Goal: Task Accomplishment & Management: Use online tool/utility

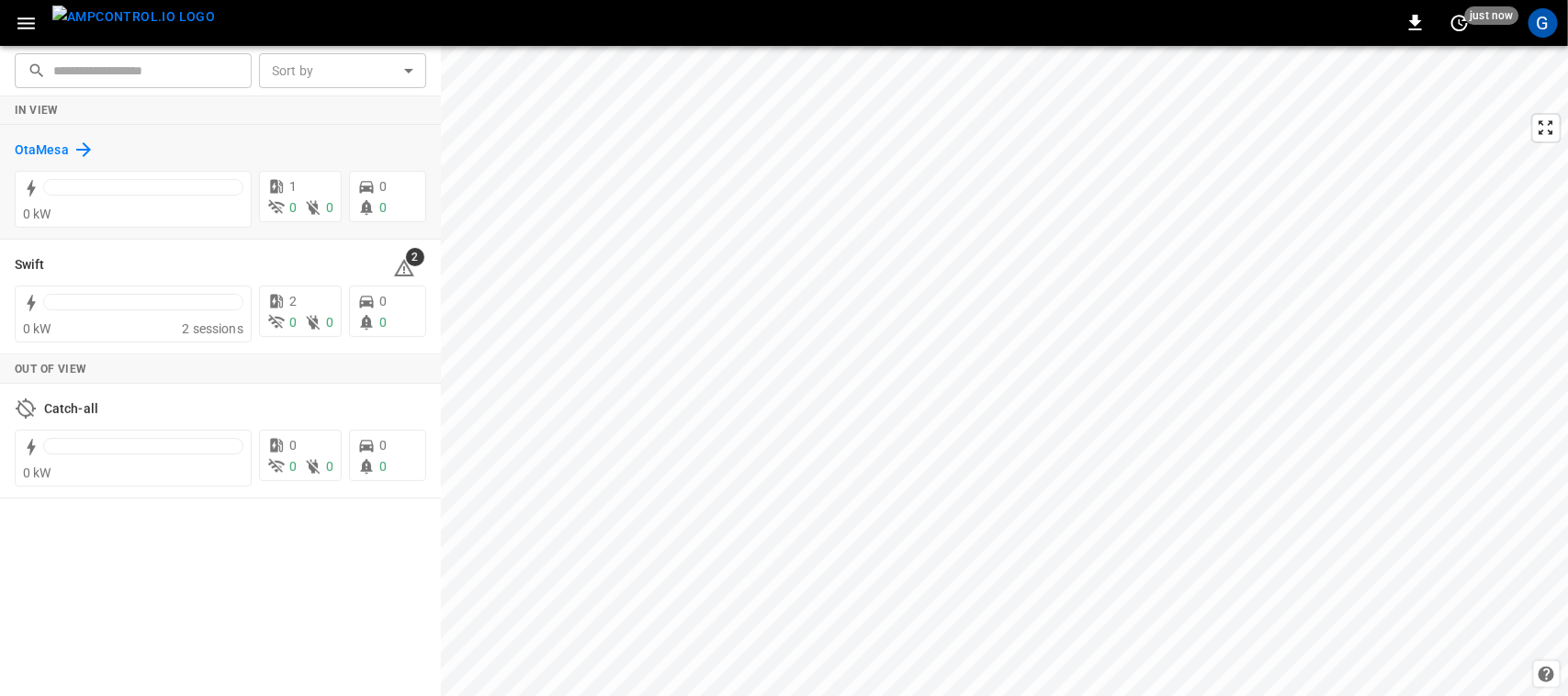
click at [56, 150] on h6 "OtaMesa" at bounding box center [42, 150] width 55 height 20
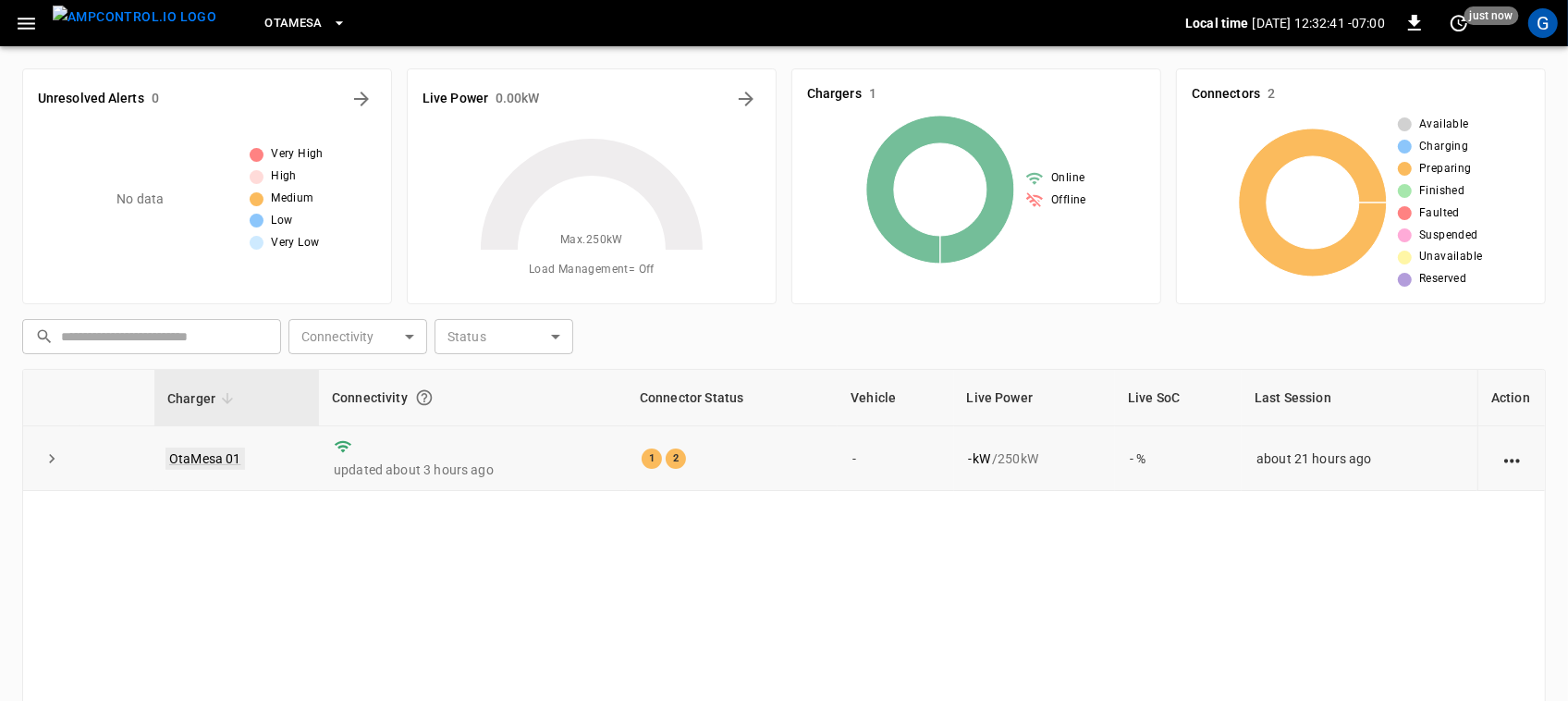
click at [219, 458] on link "OtaMesa 01" at bounding box center [206, 458] width 80 height 22
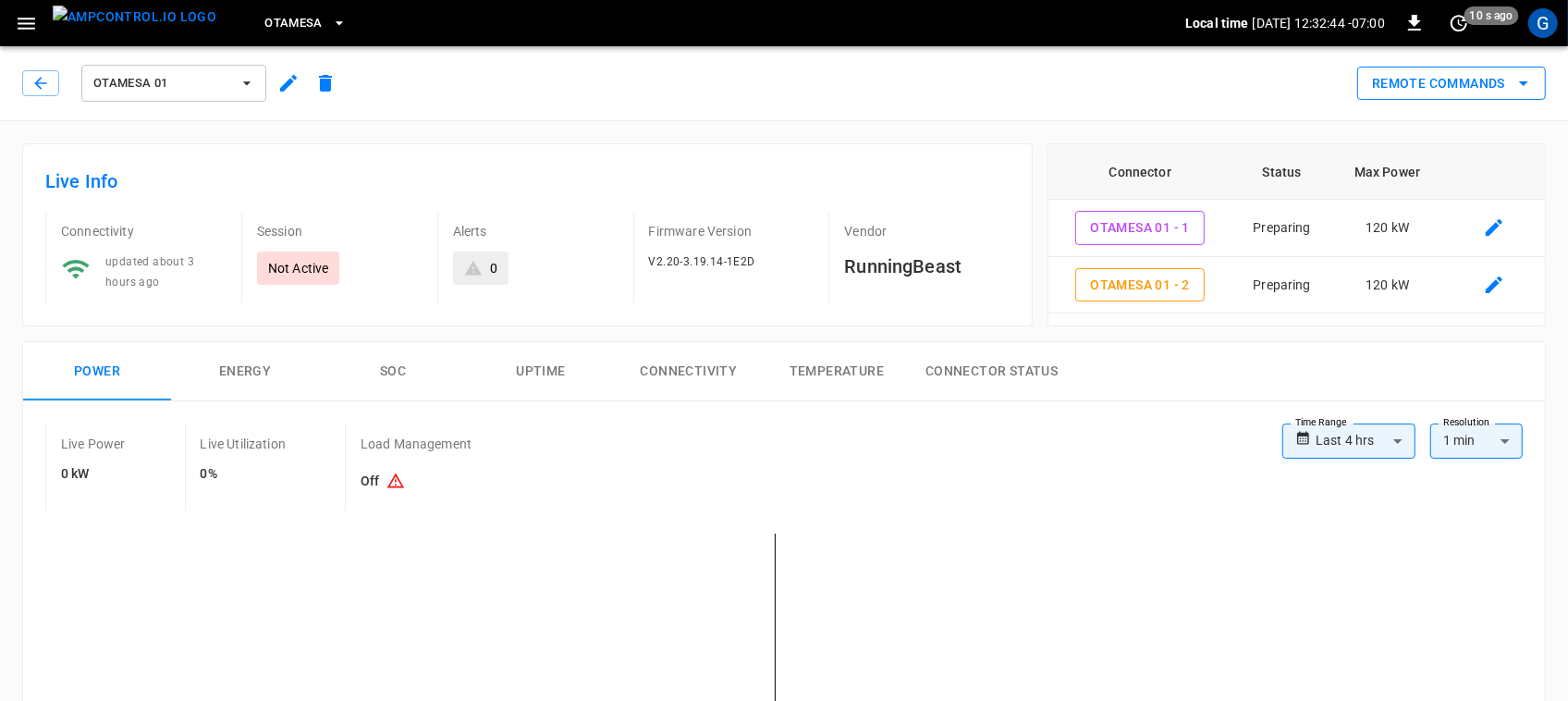
click at [1416, 81] on button "Remote Commands" at bounding box center [1451, 83] width 189 height 34
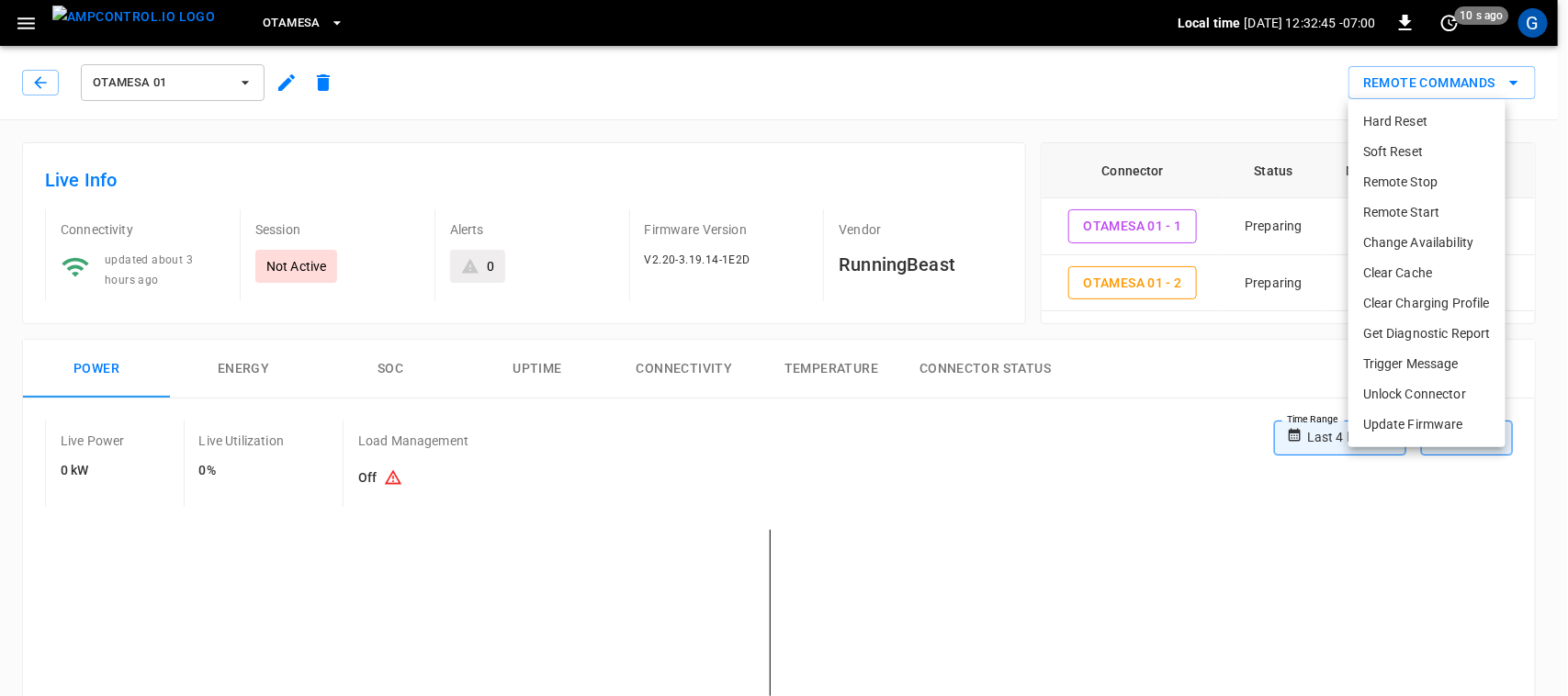
click at [1403, 203] on li "Remote Start" at bounding box center [1426, 213] width 157 height 30
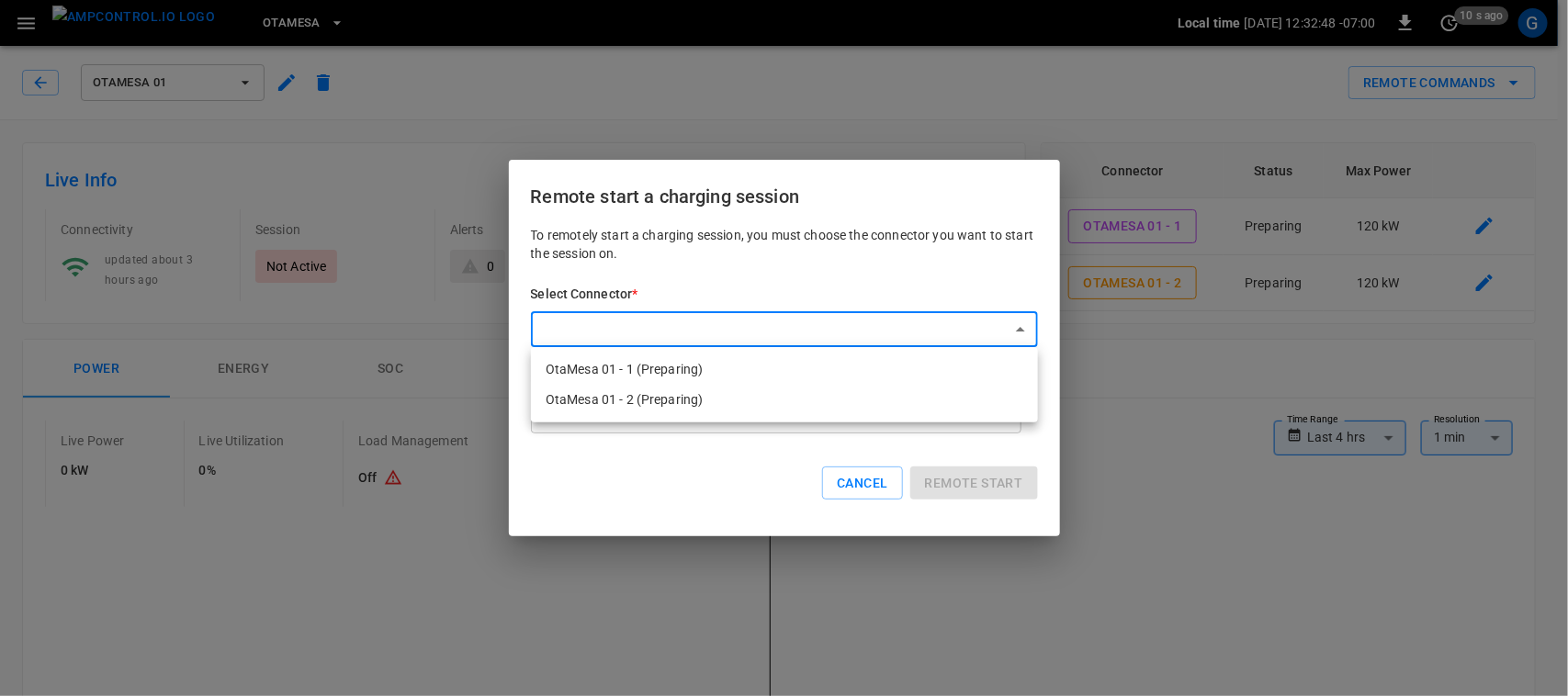
click at [809, 359] on li "OtaMesa 01 - 1 (Preparing)" at bounding box center [784, 370] width 507 height 30
type input "**********"
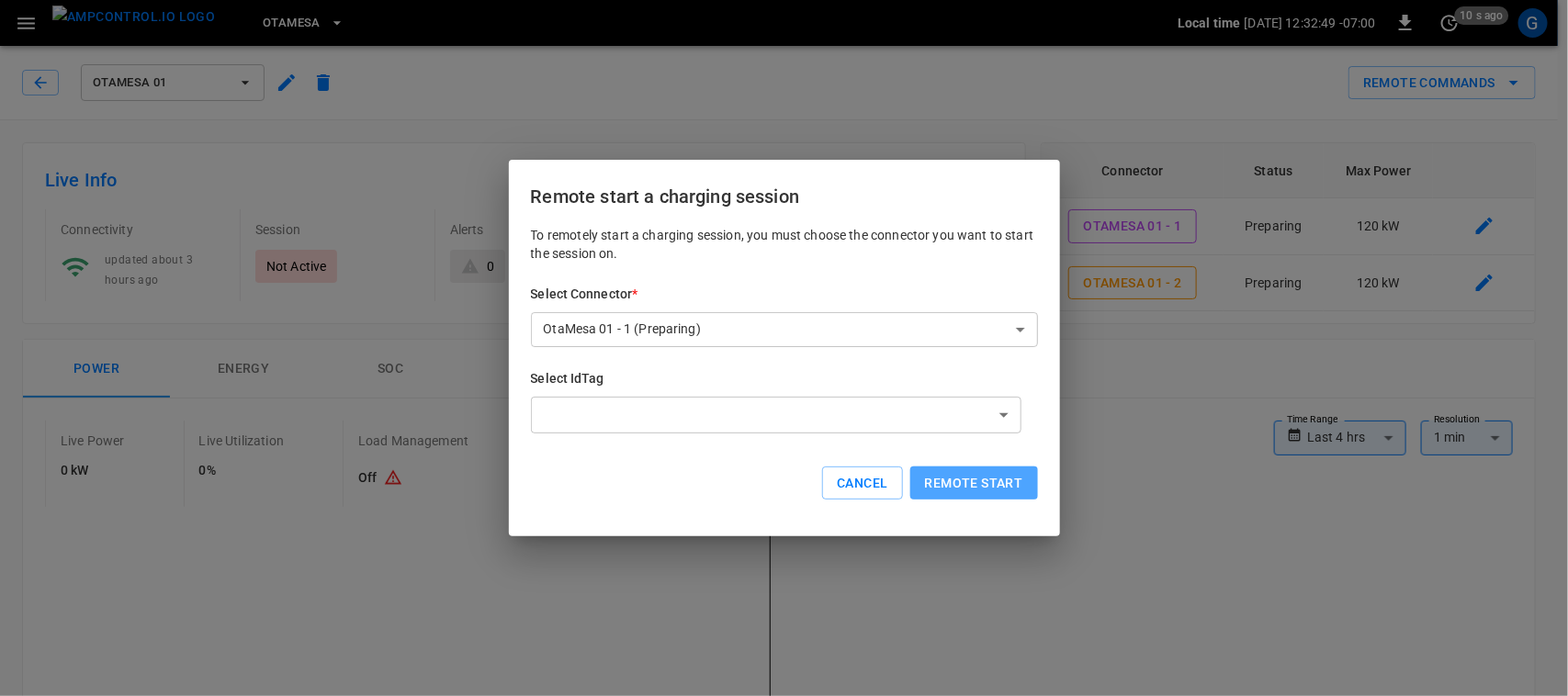
click at [944, 482] on button "Remote start" at bounding box center [974, 483] width 128 height 34
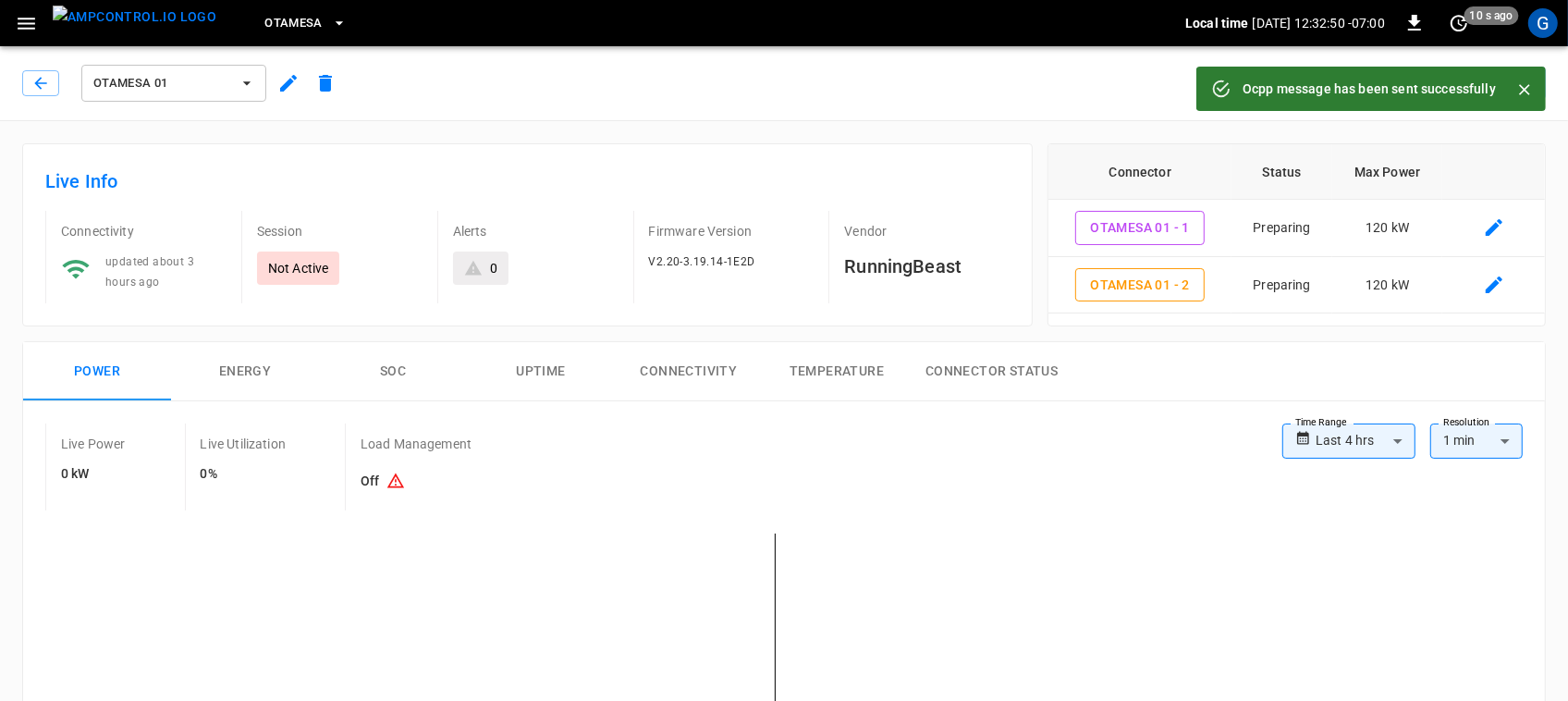
click at [1523, 81] on icon "Close" at bounding box center [1524, 90] width 19 height 19
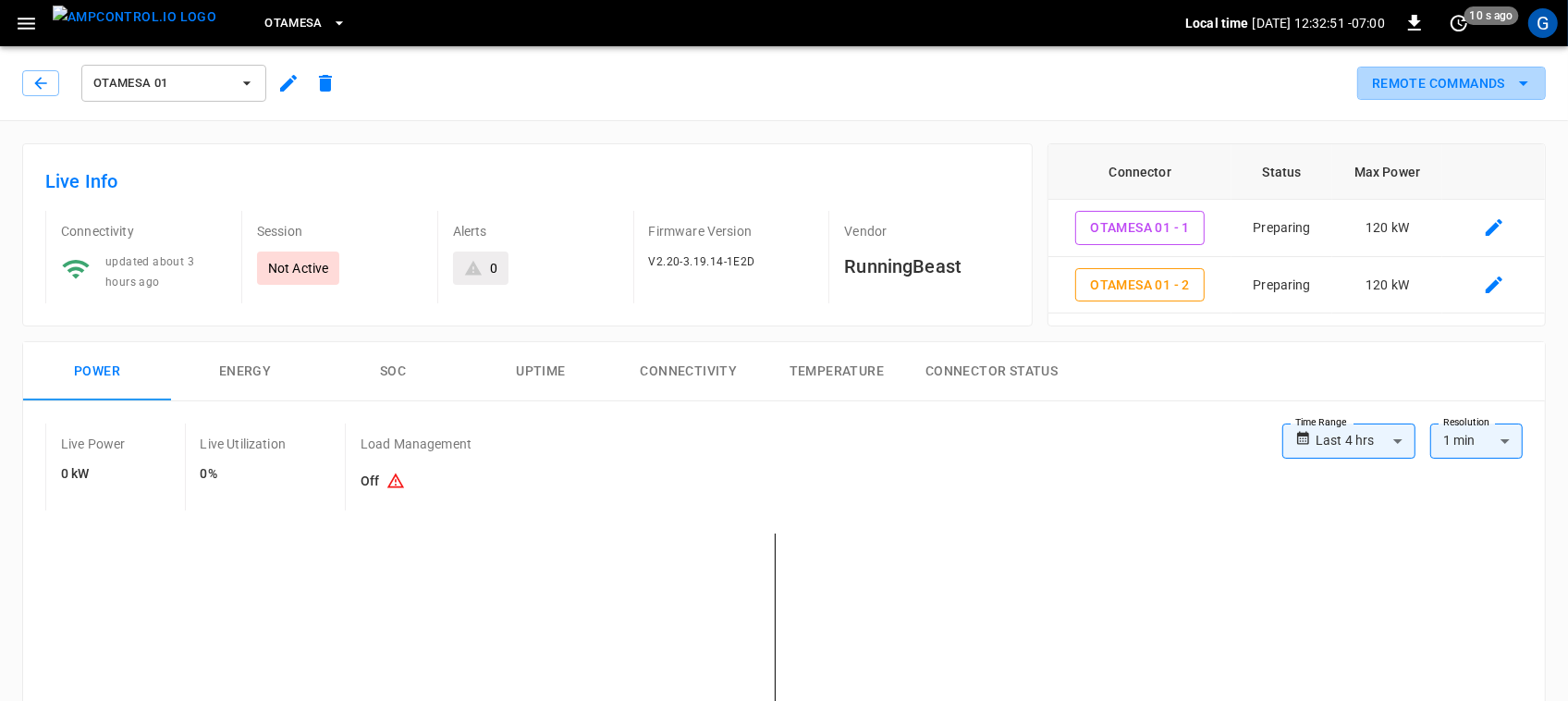
click at [1523, 80] on icon "remote commands options" at bounding box center [1523, 82] width 22 height 22
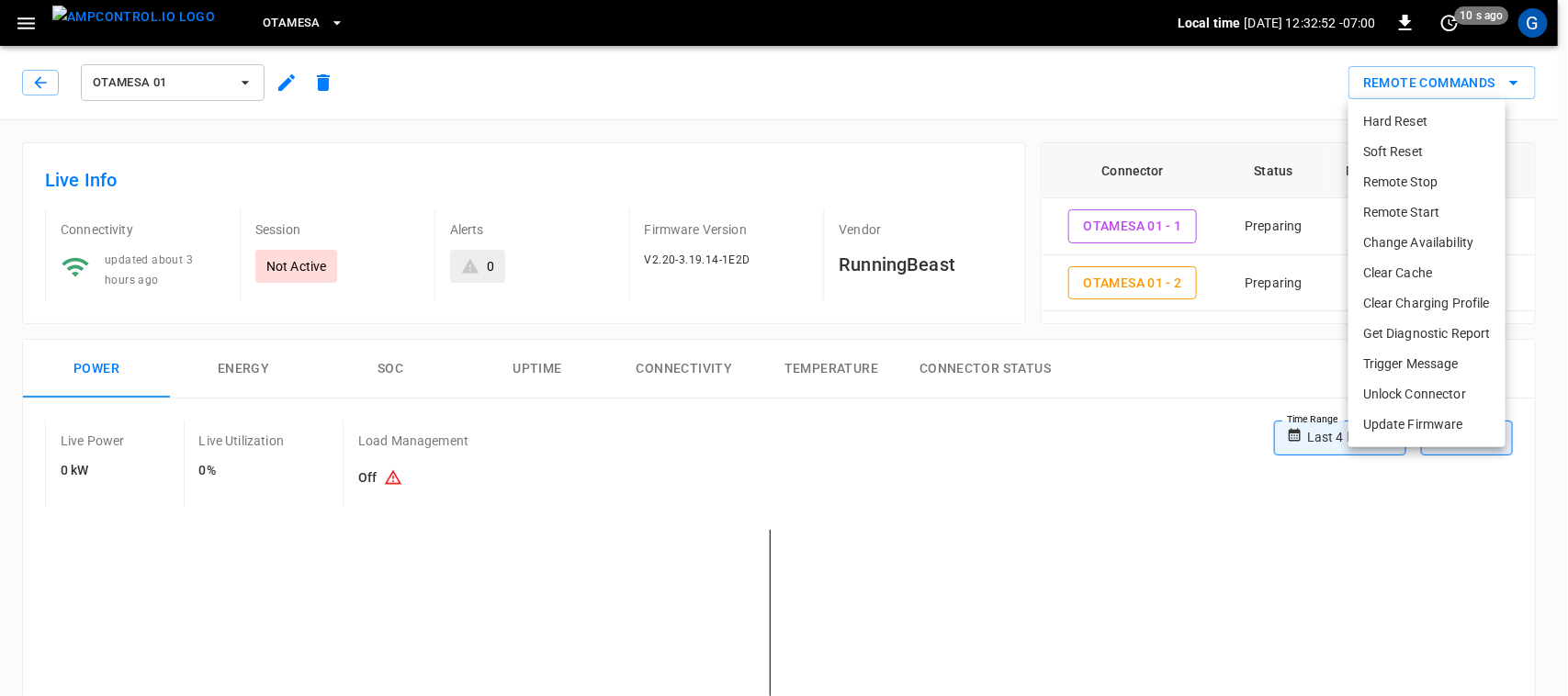
click at [1424, 202] on li "Remote Start" at bounding box center [1426, 213] width 157 height 30
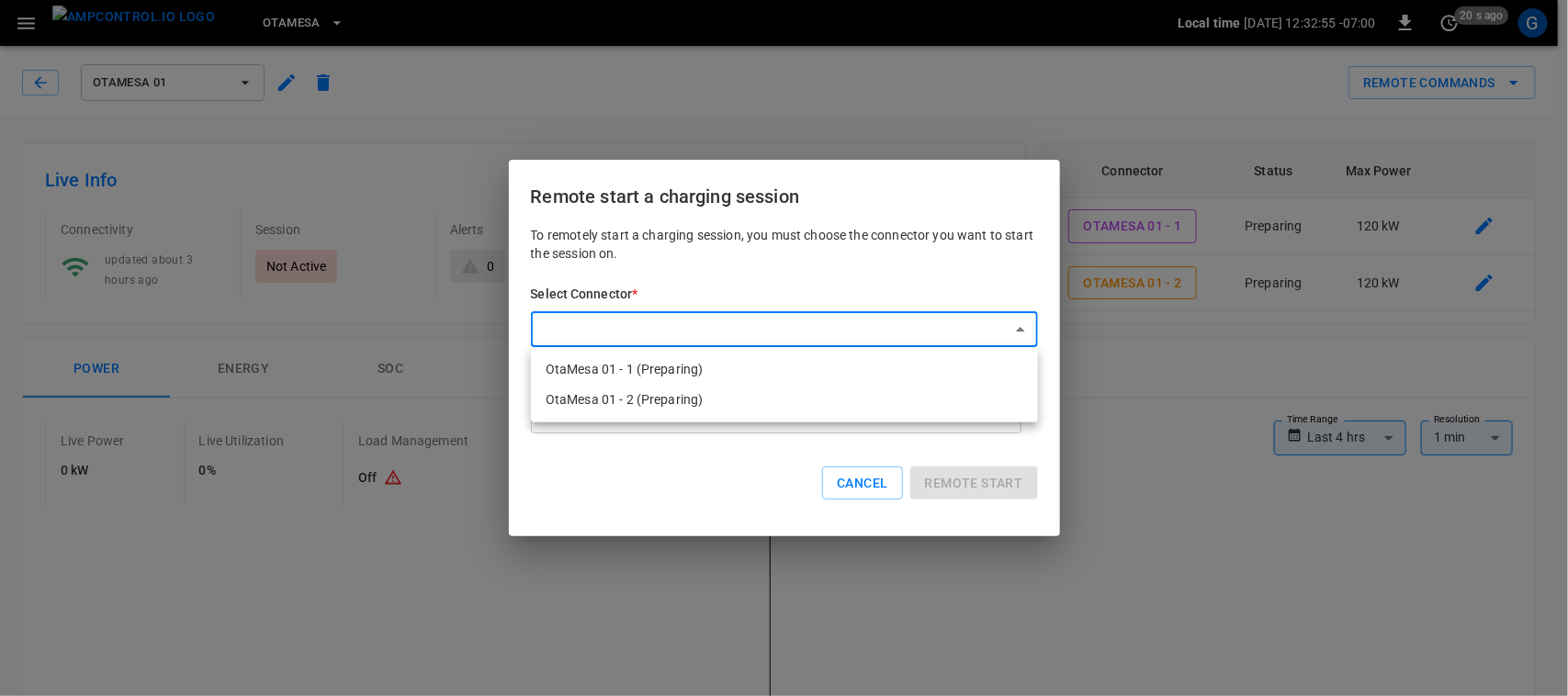
click at [728, 411] on li "OtaMesa 01 - 2 (Preparing)" at bounding box center [784, 400] width 507 height 30
type input "**********"
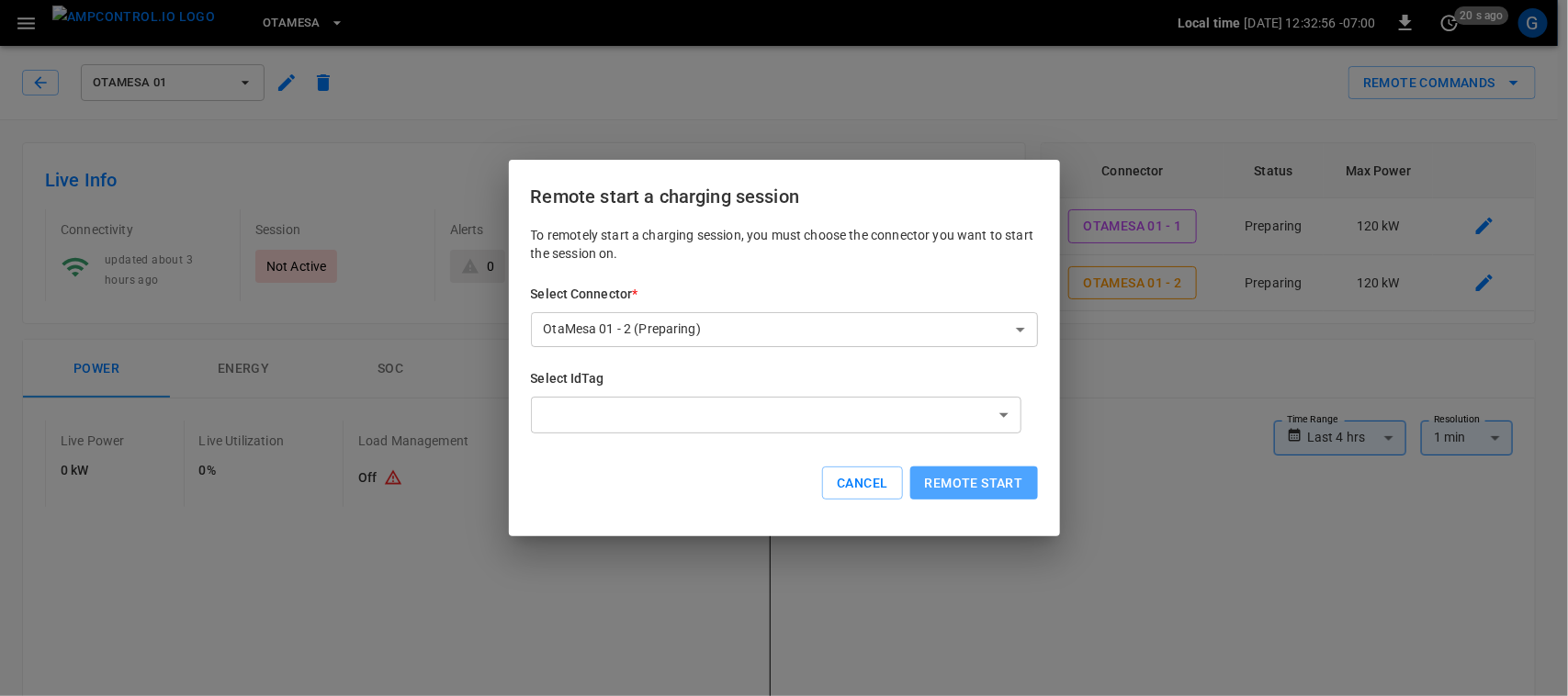
click at [1020, 489] on button "Remote start" at bounding box center [974, 483] width 128 height 34
